Goal: Transaction & Acquisition: Book appointment/travel/reservation

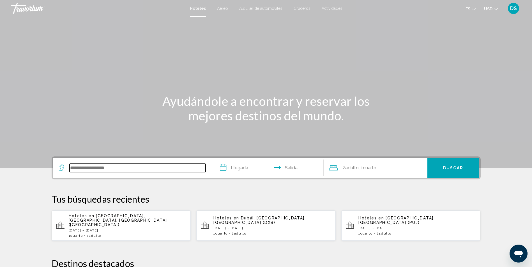
click at [136, 170] on input "Widget de búsqueda" at bounding box center [138, 168] width 136 height 8
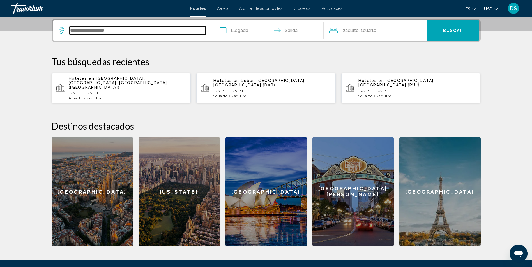
scroll to position [138, 0]
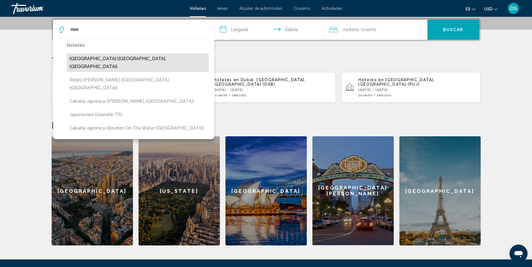
click at [91, 59] on button "[GEOGRAPHIC_DATA] ([GEOGRAPHIC_DATA], [GEOGRAPHIC_DATA])" at bounding box center [138, 63] width 142 height 18
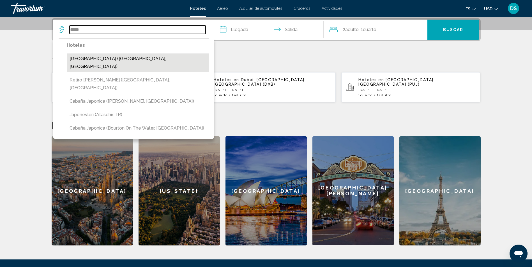
type input "**********"
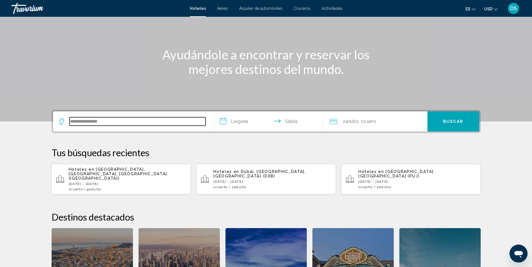
scroll to position [26, 0]
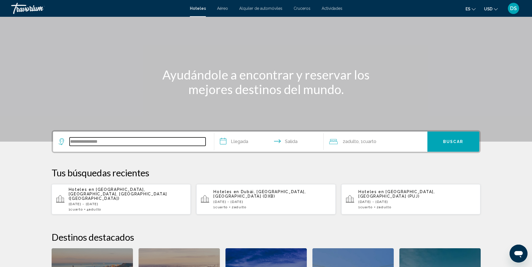
drag, startPoint x: 121, startPoint y: 142, endPoint x: 41, endPoint y: 147, distance: 79.7
click at [42, 146] on div "**********" at bounding box center [265, 244] width 451 height 228
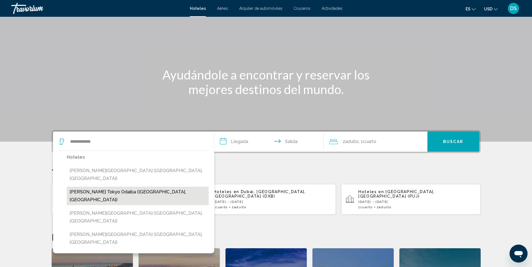
click at [105, 187] on button "Hilton Tokyo Odaiba (Tokio, Japón)" at bounding box center [138, 196] width 142 height 18
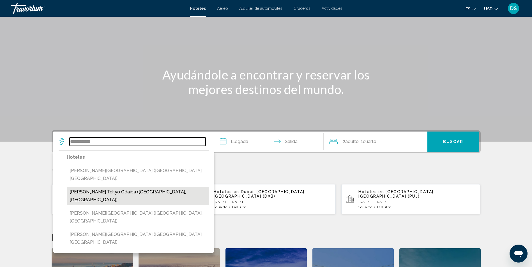
type input "**********"
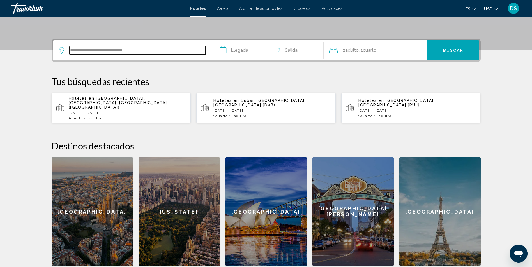
scroll to position [138, 0]
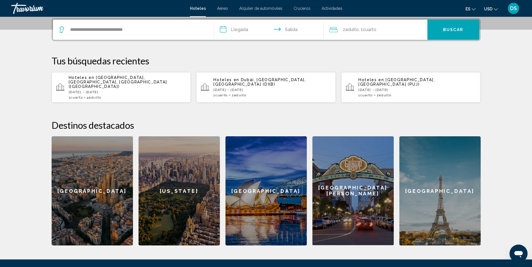
click at [233, 28] on input "**********" at bounding box center [270, 31] width 112 height 22
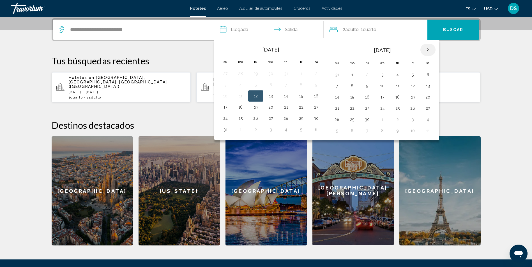
click at [425, 50] on th "Next month" at bounding box center [427, 50] width 15 height 12
click at [225, 49] on th "Mes anterior" at bounding box center [225, 50] width 15 height 12
click at [225, 50] on th "Mes anterior" at bounding box center [225, 50] width 15 height 12
click at [429, 49] on th "Next month" at bounding box center [427, 50] width 15 height 12
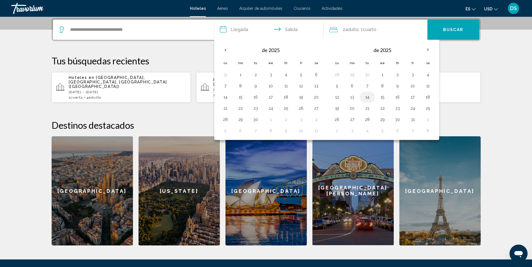
click at [364, 96] on button "14" at bounding box center [367, 97] width 9 height 8
click at [378, 97] on button "15" at bounding box center [382, 97] width 9 height 8
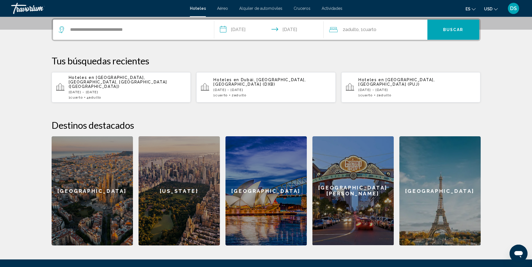
click at [255, 24] on input "**********" at bounding box center [270, 31] width 112 height 22
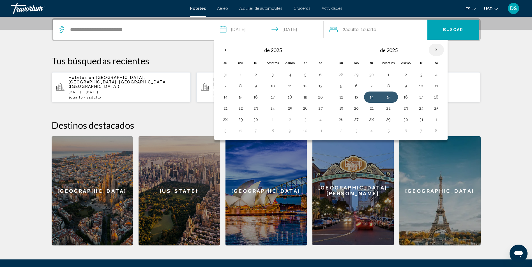
click at [433, 49] on th "Mes próximo" at bounding box center [436, 50] width 15 height 12
click at [421, 98] on button "14" at bounding box center [420, 97] width 9 height 8
click at [430, 97] on td "15" at bounding box center [436, 97] width 15 height 11
click at [436, 95] on button "15" at bounding box center [436, 97] width 9 height 8
type input "**********"
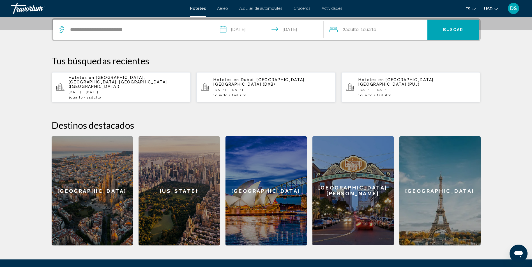
click at [452, 34] on button "Buscar" at bounding box center [453, 30] width 52 height 20
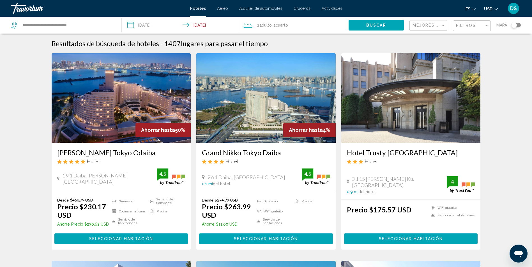
click at [143, 238] on span "Seleccionar habitación" at bounding box center [121, 239] width 64 height 4
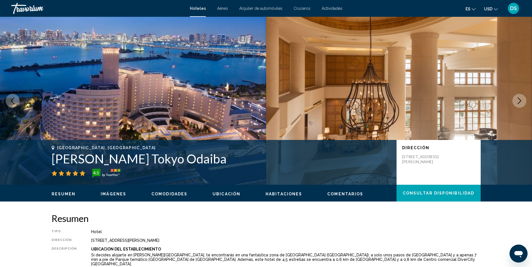
click at [517, 98] on icon "Siguiente imagen" at bounding box center [519, 101] width 7 height 7
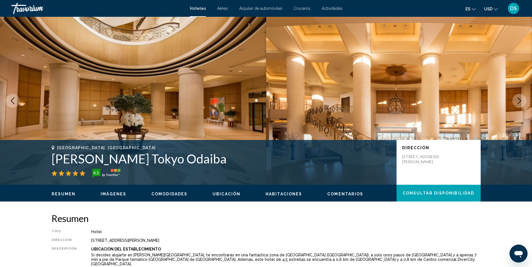
click at [517, 98] on icon "Siguiente imagen" at bounding box center [519, 101] width 7 height 7
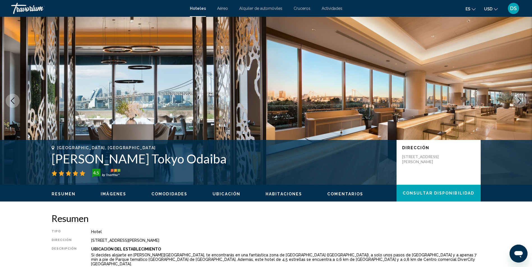
click at [517, 98] on icon "Siguiente imagen" at bounding box center [519, 101] width 7 height 7
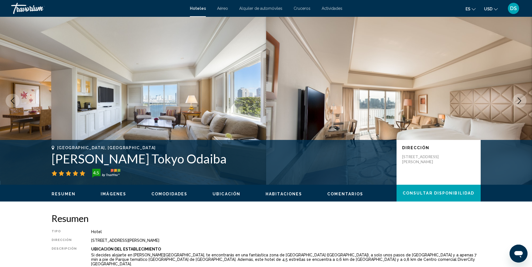
click at [517, 98] on icon "Siguiente imagen" at bounding box center [519, 101] width 7 height 7
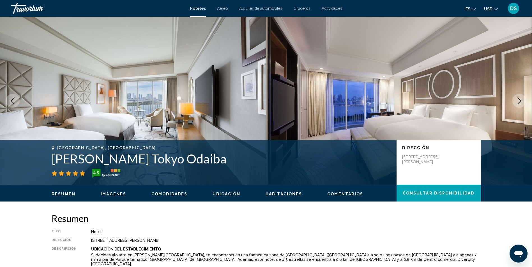
click at [517, 98] on icon "Siguiente imagen" at bounding box center [519, 101] width 7 height 7
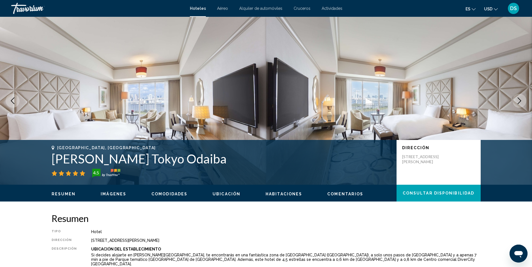
click at [517, 98] on icon "Siguiente imagen" at bounding box center [519, 101] width 7 height 7
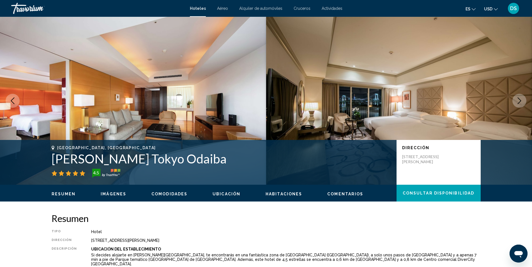
click at [517, 98] on icon "Siguiente imagen" at bounding box center [519, 101] width 7 height 7
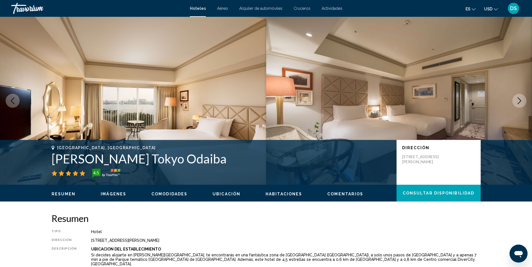
click at [517, 98] on icon "Siguiente imagen" at bounding box center [519, 101] width 7 height 7
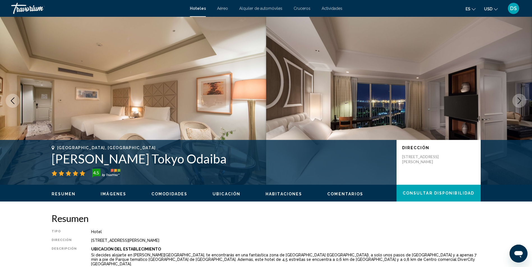
click at [517, 98] on icon "Siguiente imagen" at bounding box center [519, 101] width 7 height 7
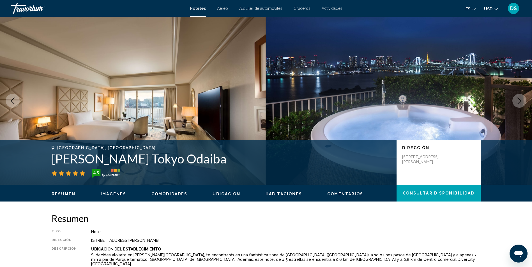
click at [516, 100] on icon "Siguiente imagen" at bounding box center [519, 101] width 7 height 7
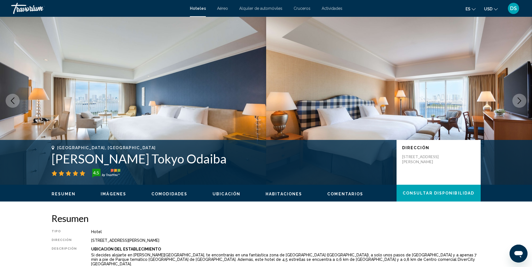
click at [516, 100] on icon "Siguiente imagen" at bounding box center [519, 101] width 7 height 7
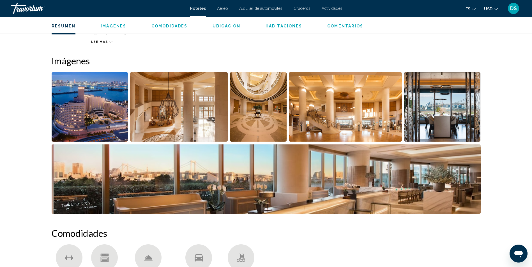
scroll to position [252, 0]
click at [349, 115] on img "Abrir control deslizante de imagen a pantalla completa" at bounding box center [345, 108] width 113 height 70
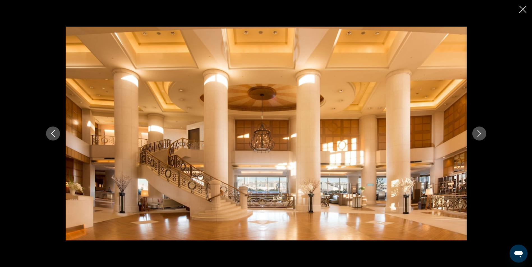
click at [480, 134] on icon "Siguiente imagen" at bounding box center [479, 133] width 4 height 7
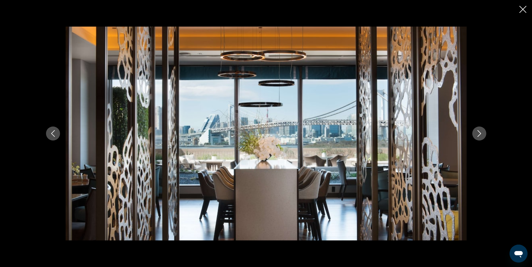
click at [52, 134] on icon "Imagen anterior" at bounding box center [53, 133] width 4 height 7
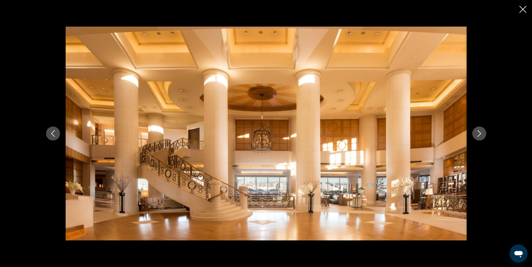
click at [52, 134] on icon "Imagen anterior" at bounding box center [53, 133] width 4 height 7
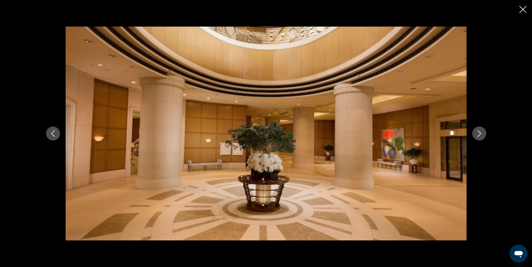
click at [52, 134] on icon "Imagen anterior" at bounding box center [53, 133] width 4 height 7
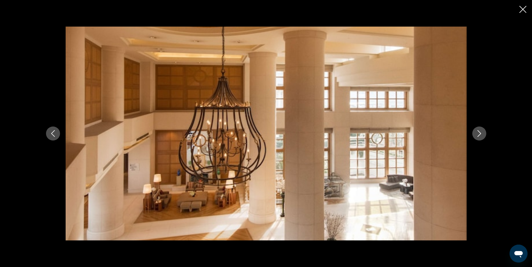
click at [52, 134] on icon "Imagen anterior" at bounding box center [53, 133] width 4 height 7
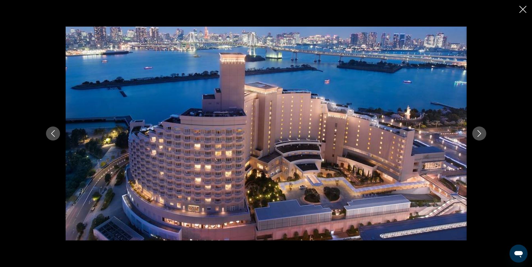
scroll to position [420, 0]
click at [56, 135] on icon "Imagen anterior" at bounding box center [53, 133] width 7 height 7
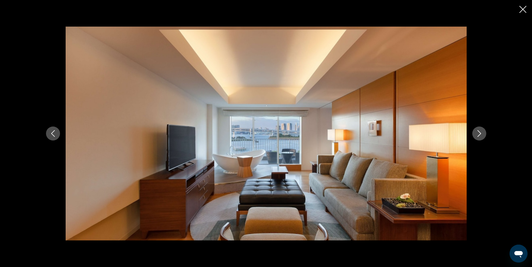
scroll to position [701, 0]
click at [522, 9] on icon "Cerrar presentación de diapositivas" at bounding box center [522, 9] width 7 height 7
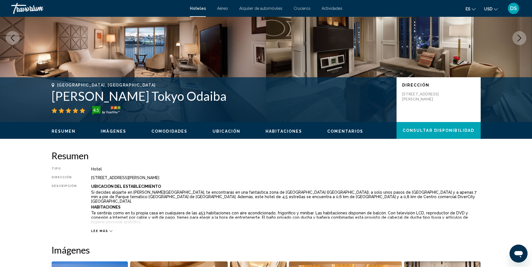
scroll to position [0, 0]
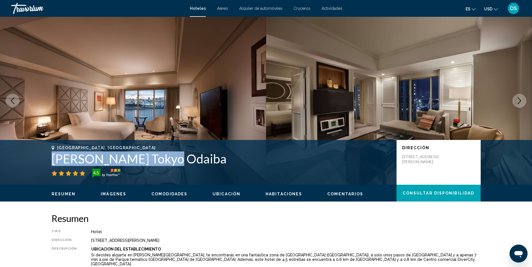
drag, startPoint x: 57, startPoint y: 160, endPoint x: 160, endPoint y: 163, distance: 102.9
click at [160, 163] on div "Tokio, Japón Hilton Tokyo Odaiba 4.5 Dirección 1 9 1 Daiba Minato Ku, Tokio 135…" at bounding box center [265, 163] width 451 height 34
drag, startPoint x: 160, startPoint y: 163, endPoint x: 152, endPoint y: 162, distance: 8.3
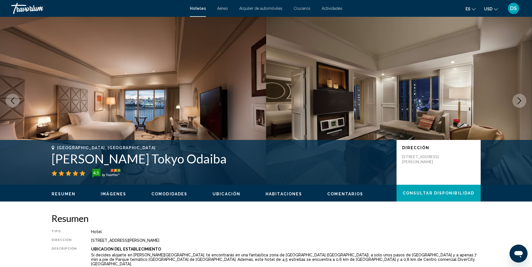
drag, startPoint x: 102, startPoint y: 161, endPoint x: 189, endPoint y: 261, distance: 132.1
click at [188, 261] on p "Si decides alojarte en Hilton Tokyo Odaiba, te encontrarás en una fantástica zo…" at bounding box center [285, 259] width 389 height 13
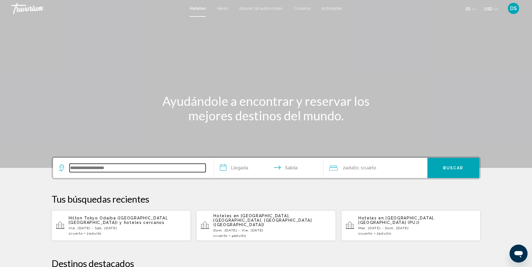
click at [113, 164] on input "Widget de búsqueda" at bounding box center [138, 168] width 136 height 8
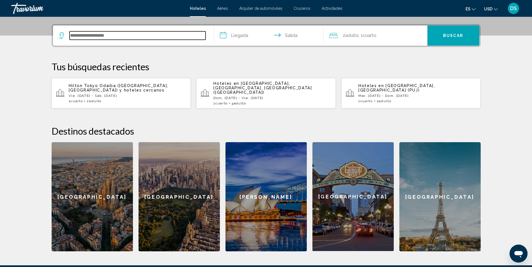
scroll to position [138, 0]
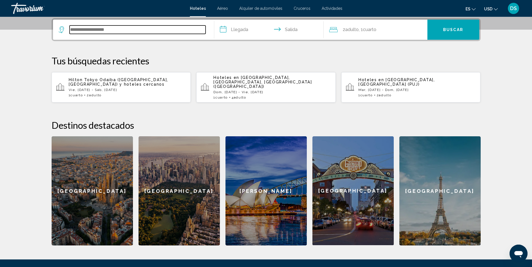
click at [127, 29] on input "Widget de búsqueda" at bounding box center [138, 30] width 136 height 8
click at [80, 28] on input "Widget de búsqueda" at bounding box center [138, 30] width 136 height 8
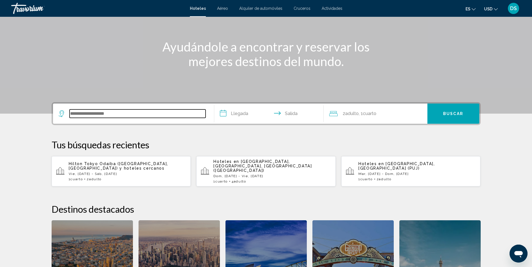
click at [122, 114] on input "Widget de búsqueda" at bounding box center [138, 114] width 136 height 8
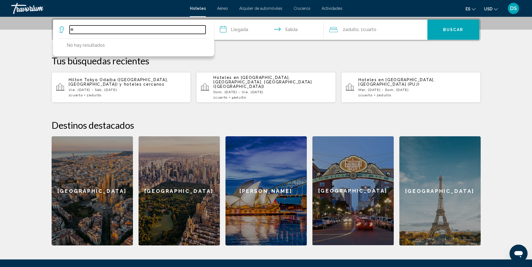
type input "*"
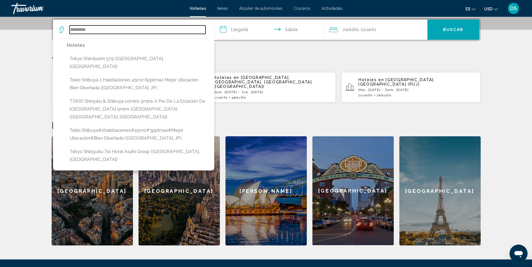
type input "*********"
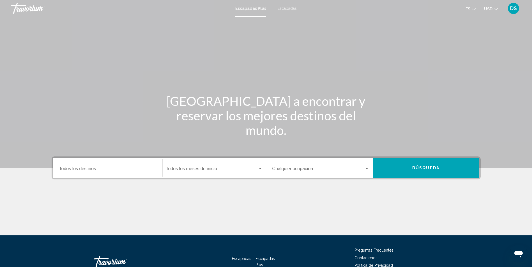
click at [107, 167] on div "Destination Todos los destinos" at bounding box center [107, 168] width 97 height 18
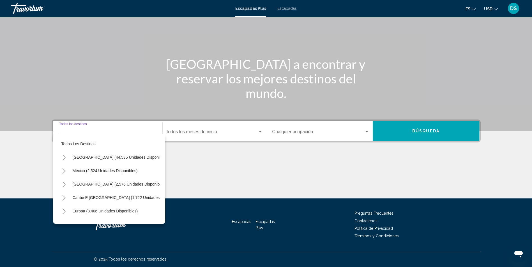
click at [288, 9] on span "Escapadas" at bounding box center [286, 8] width 19 height 4
